Goal: Information Seeking & Learning: Learn about a topic

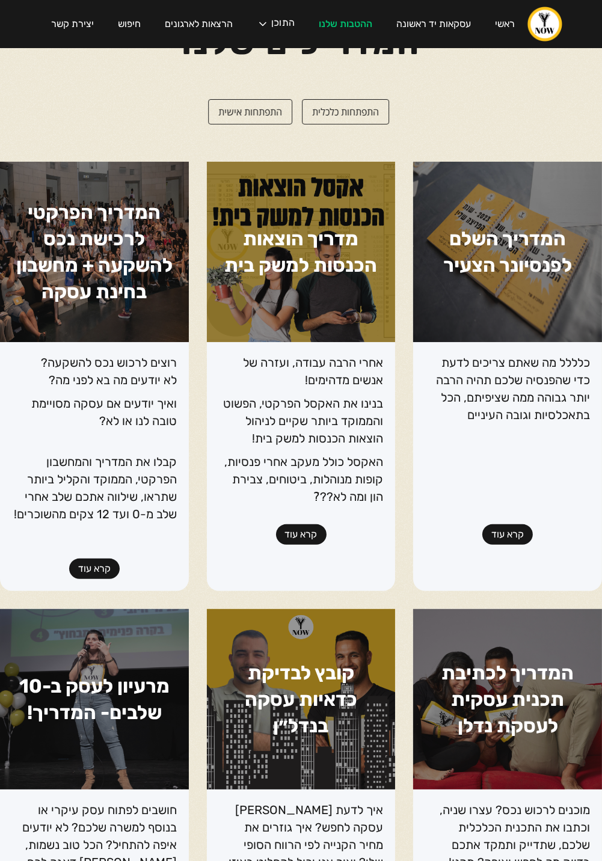
scroll to position [73, 0]
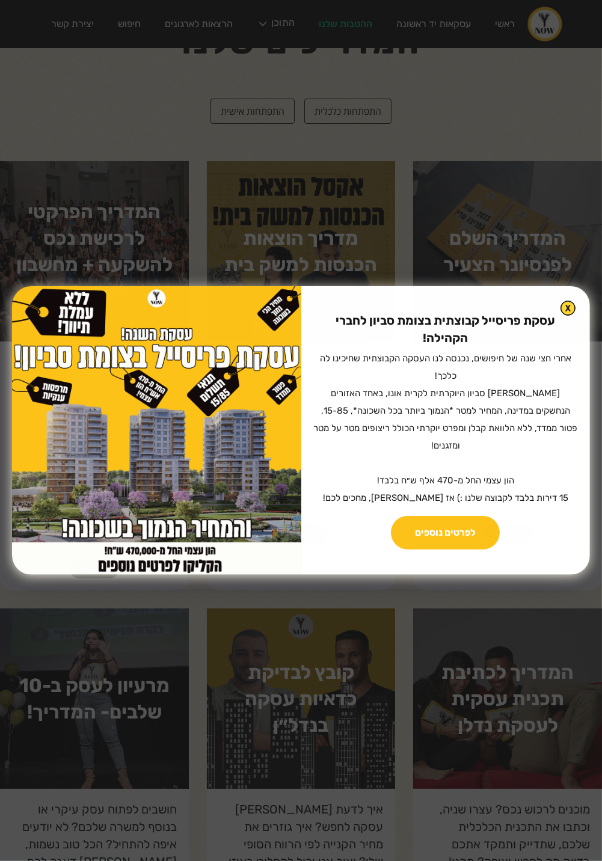
click at [573, 331] on div "עסקת פריסייל קבוצתית בצומת סביון לחברי הקהילה! ‍ אחרי חצי שנה של חיפושים, נכנסה…" at bounding box center [445, 430] width 289 height 289
click at [565, 316] on img at bounding box center [568, 308] width 15 height 15
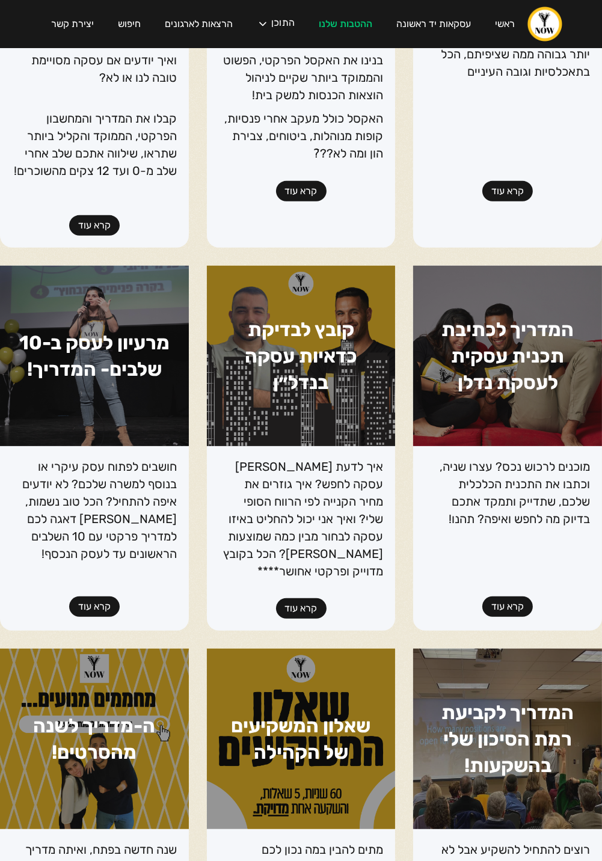
scroll to position [0, 0]
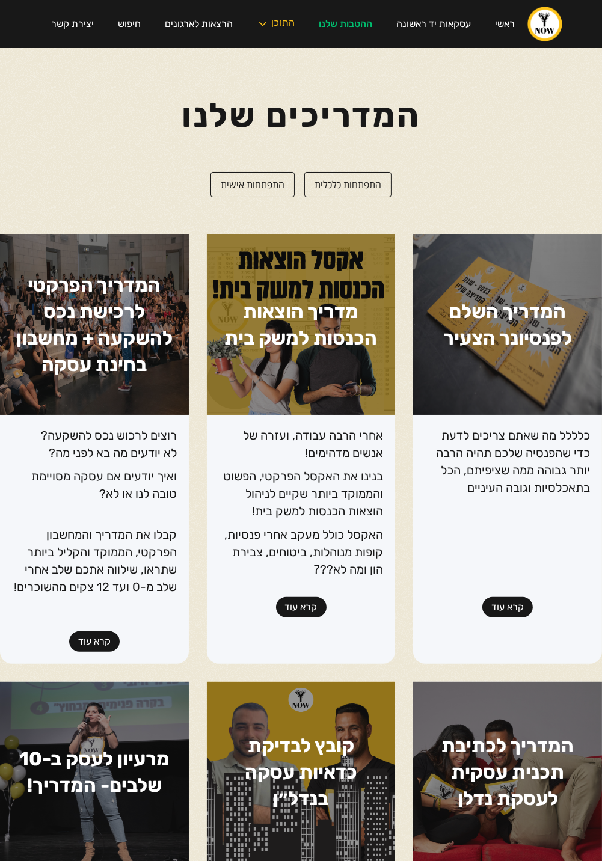
click at [277, 28] on div "התוכן" at bounding box center [282, 24] width 23 height 12
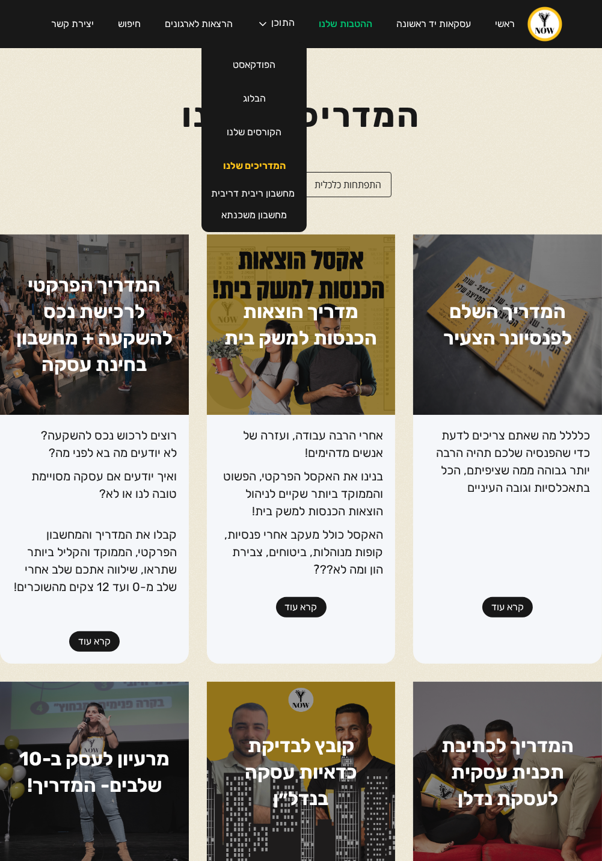
click at [275, 171] on link "המדריכים שלנו" at bounding box center [254, 166] width 87 height 34
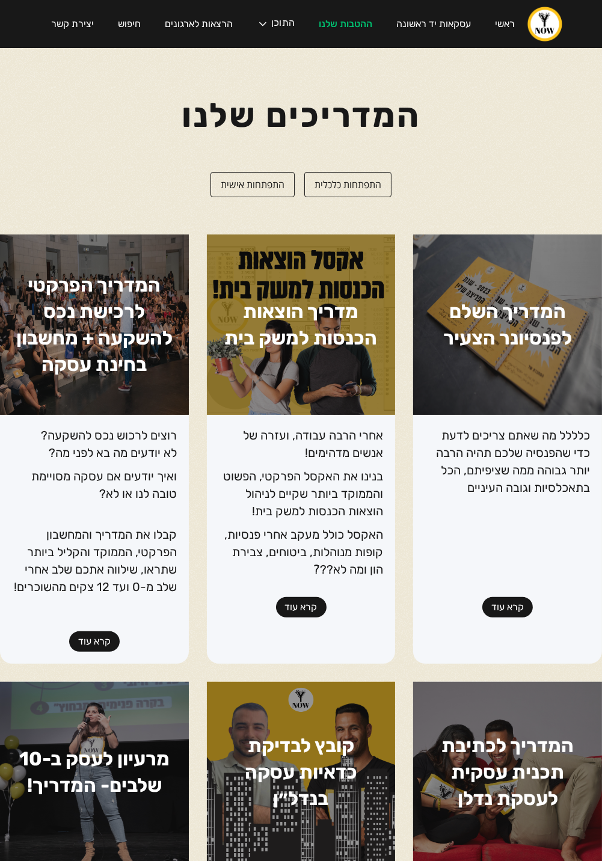
click at [554, 356] on h1 "המדריך השלם לפנסיונר הצעיר" at bounding box center [507, 325] width 189 height 180
click at [515, 610] on link "קרא עוד" at bounding box center [507, 607] width 51 height 20
click at [258, 34] on div "התוכן" at bounding box center [276, 24] width 62 height 36
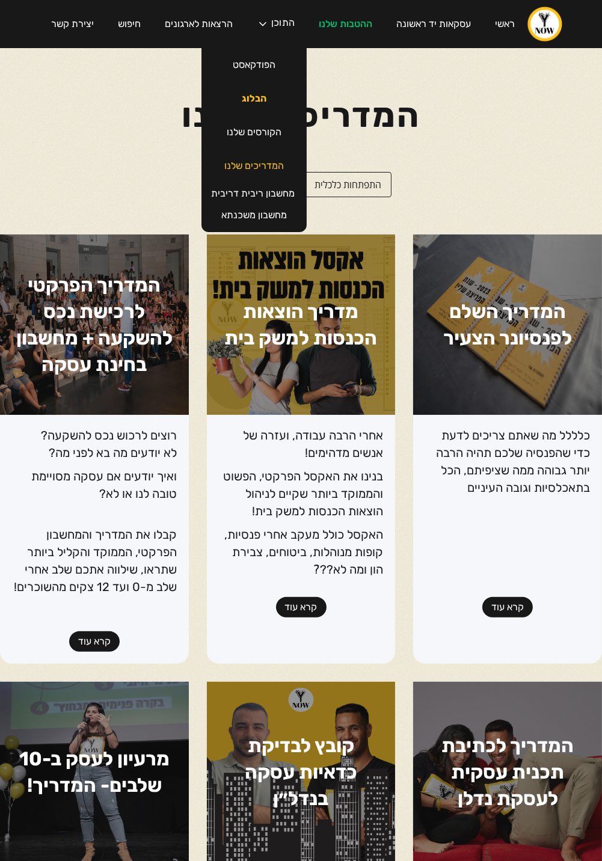
click at [237, 103] on link "הבלוג" at bounding box center [254, 99] width 49 height 34
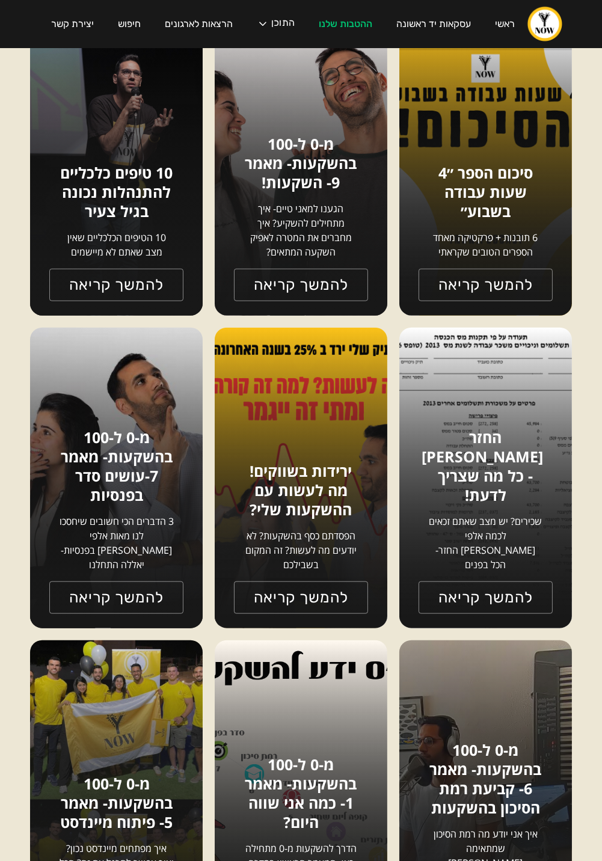
scroll to position [1132, 0]
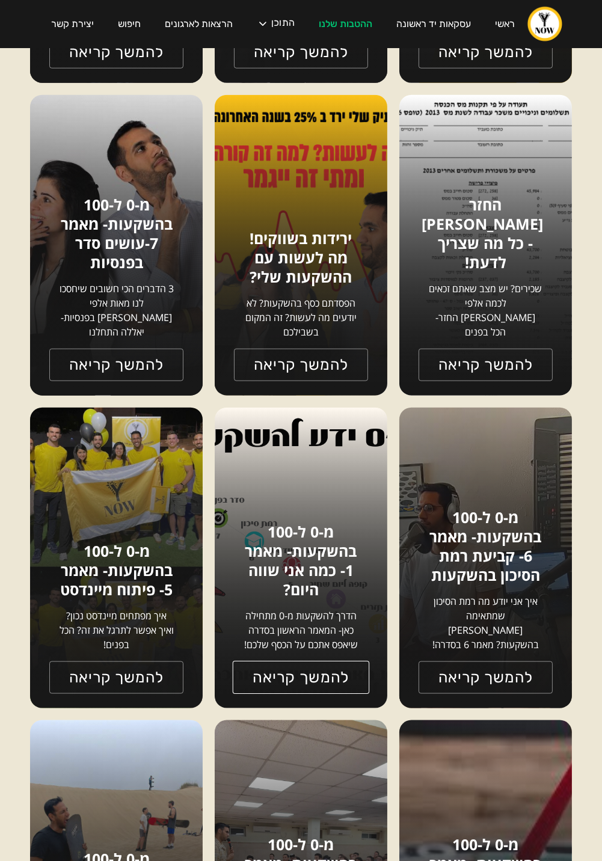
click at [266, 672] on link "להמשך קריאה" at bounding box center [301, 677] width 137 height 33
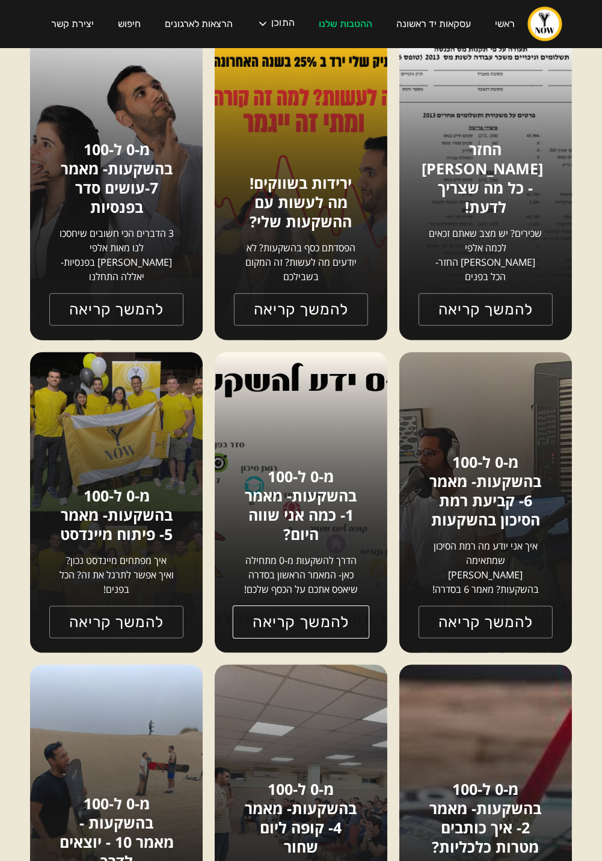
scroll to position [1422, 0]
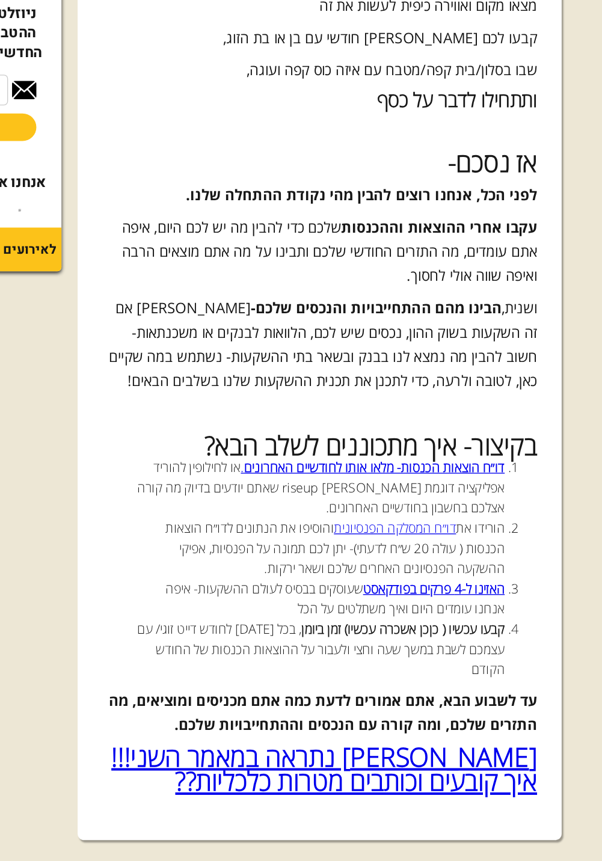
scroll to position [1998, 0]
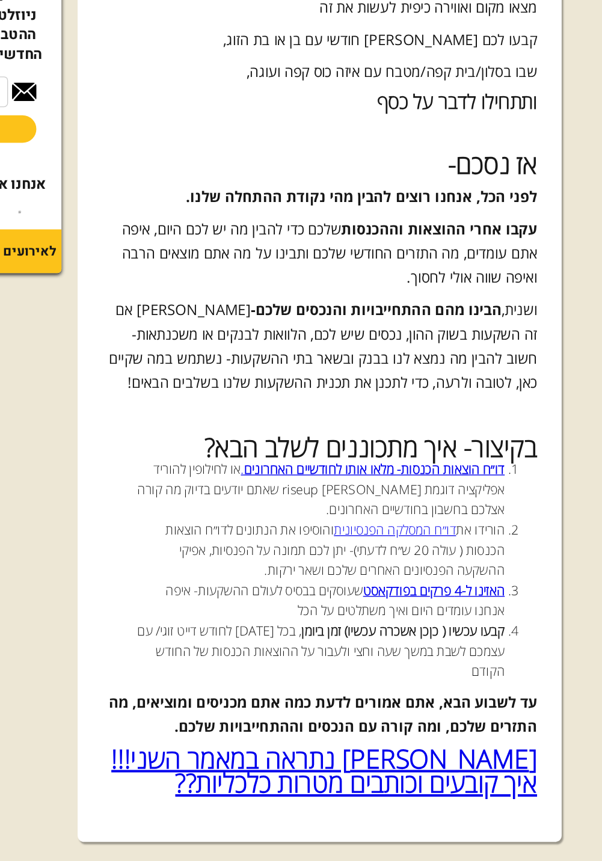
click at [525, 777] on link "איך קובעים וכותבים מטרות כלכליות??" at bounding box center [419, 790] width 269 height 26
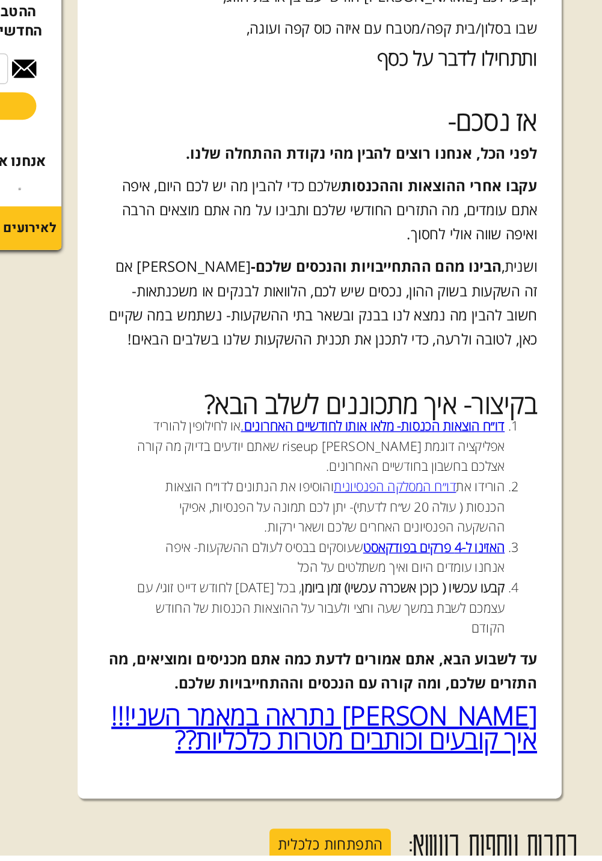
scroll to position [2035, 0]
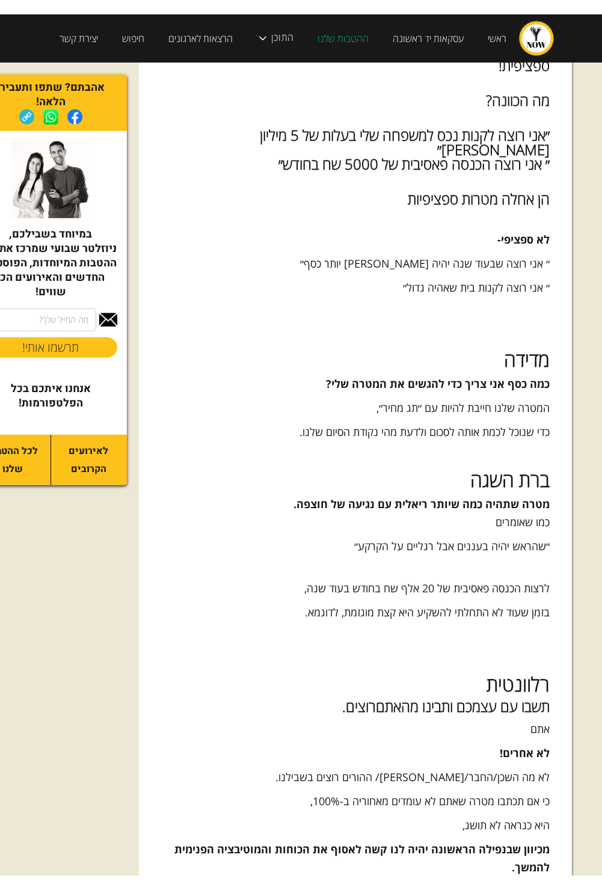
scroll to position [941, 0]
